Goal: Transaction & Acquisition: Purchase product/service

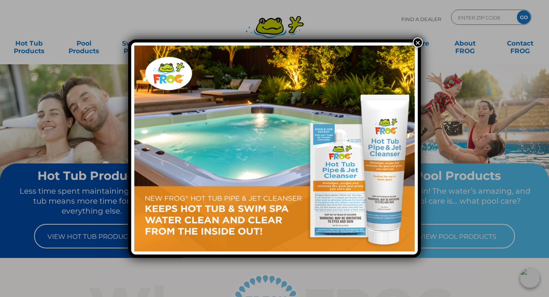
click at [420, 45] on button "×" at bounding box center [417, 42] width 10 height 10
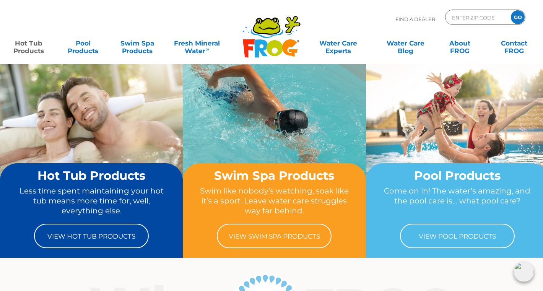
click at [36, 48] on link "Hot Tub Products" at bounding box center [29, 43] width 42 height 15
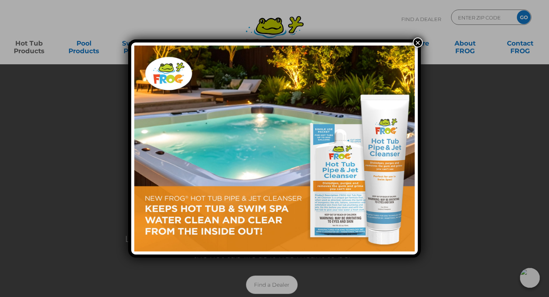
click at [364, 122] on img at bounding box center [274, 148] width 280 height 206
